Goal: Task Accomplishment & Management: Manage account settings

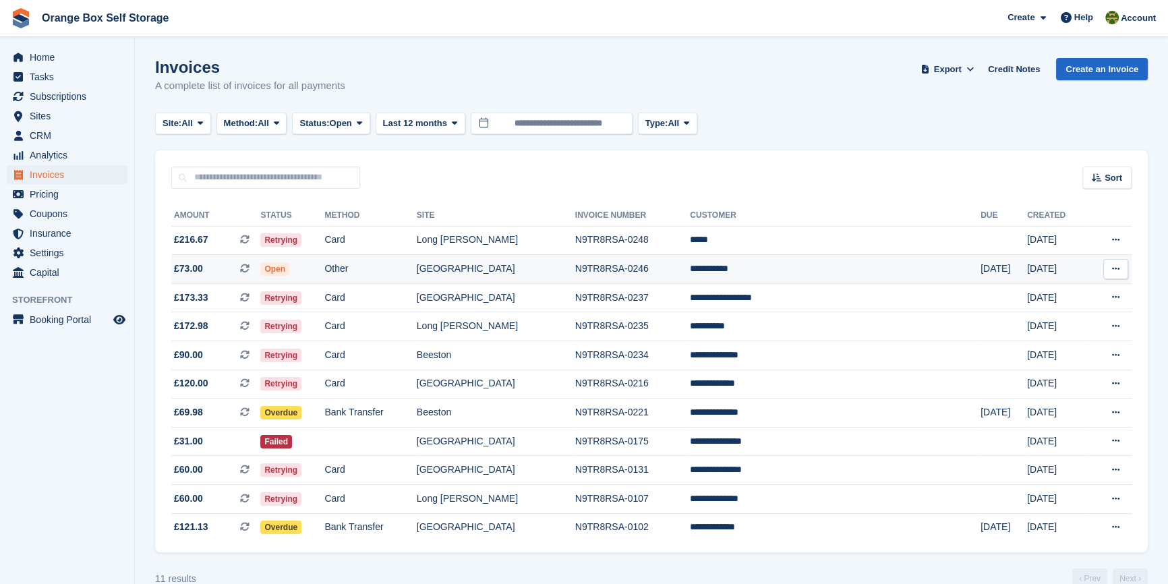
click at [529, 270] on td "[GEOGRAPHIC_DATA]" at bounding box center [496, 269] width 159 height 29
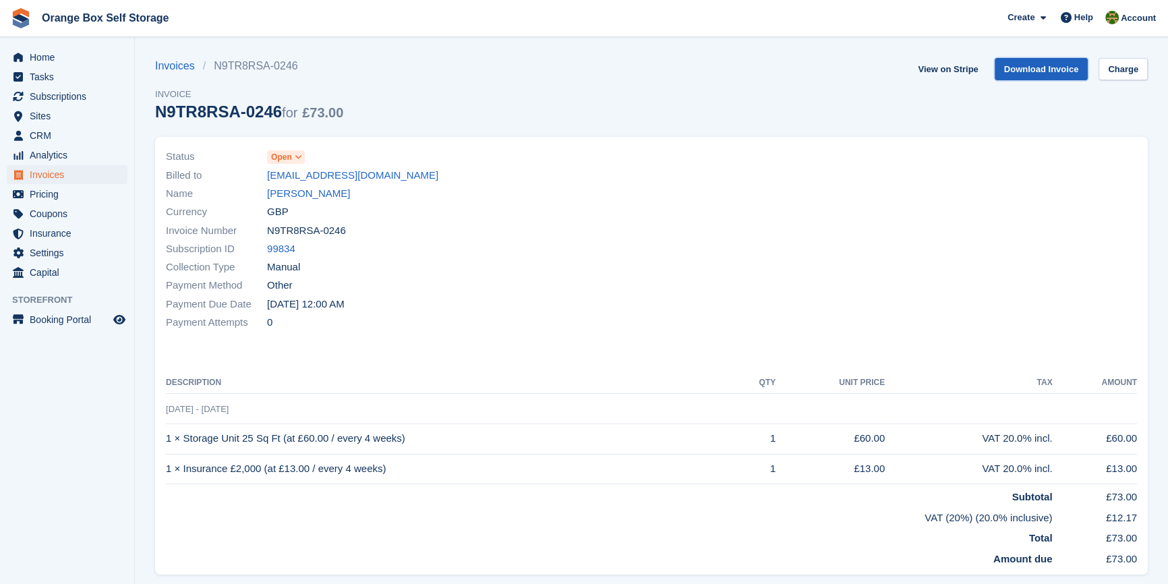
click at [1036, 70] on link "Download Invoice" at bounding box center [1042, 69] width 94 height 22
click at [528, 286] on div "Payment Method Other" at bounding box center [405, 286] width 478 height 18
drag, startPoint x: 528, startPoint y: 286, endPoint x: 535, endPoint y: 285, distance: 6.9
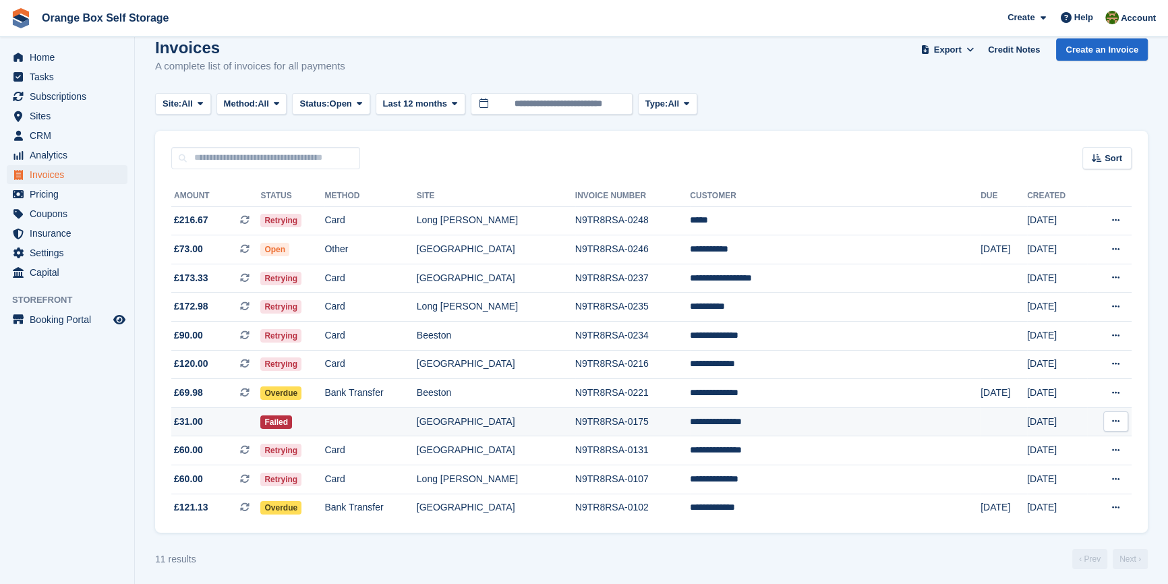
scroll to position [29, 0]
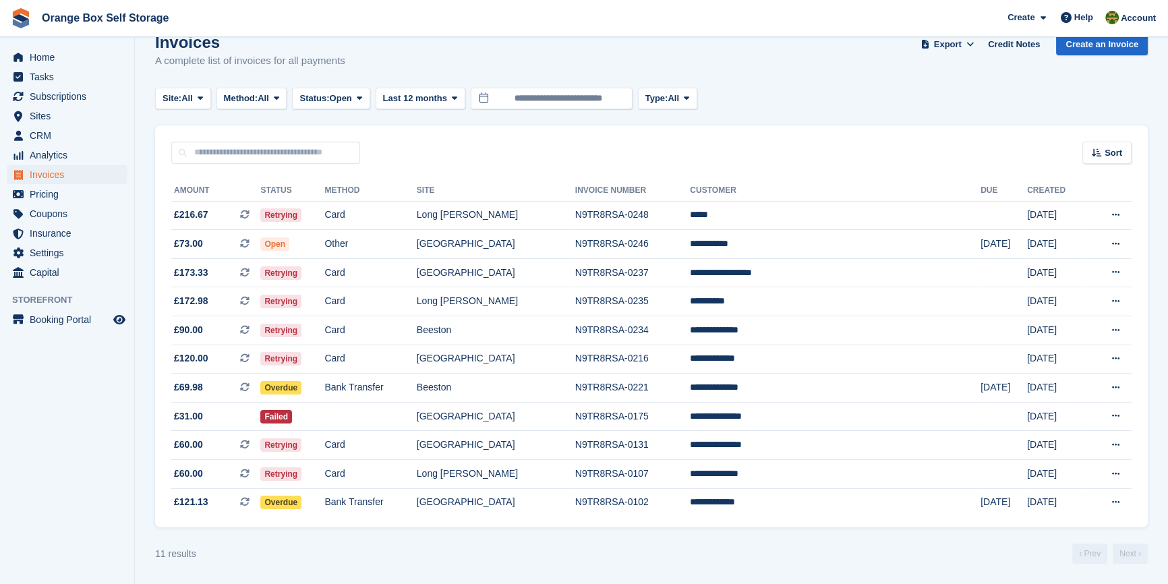
click at [764, 557] on div "11 results ‹ Prev Next ›" at bounding box center [651, 554] width 993 height 20
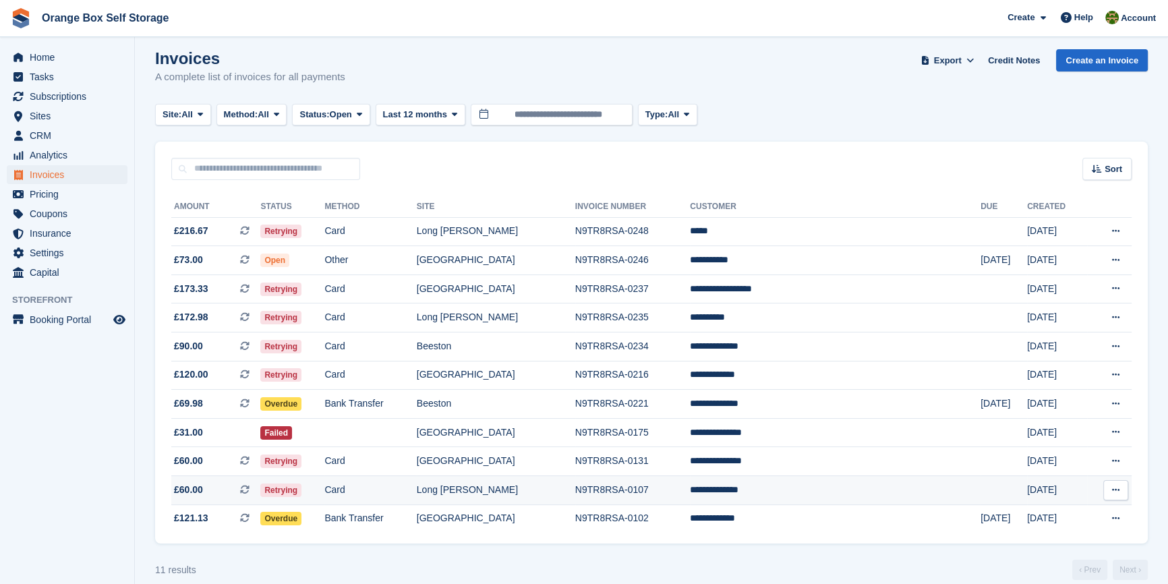
scroll to position [0, 0]
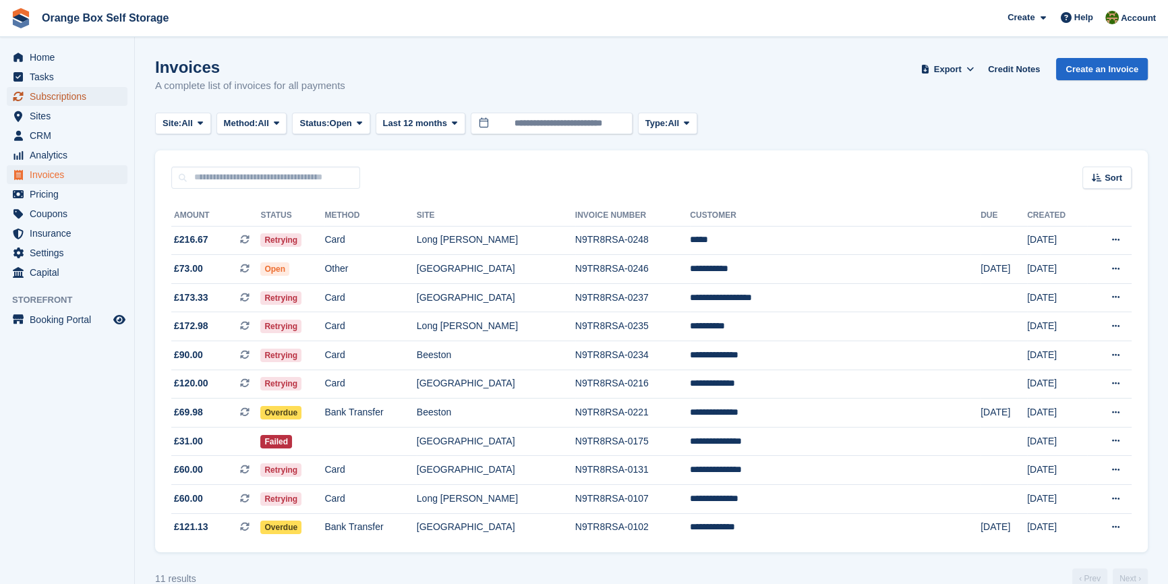
click at [74, 95] on span "Subscriptions" at bounding box center [70, 96] width 81 height 19
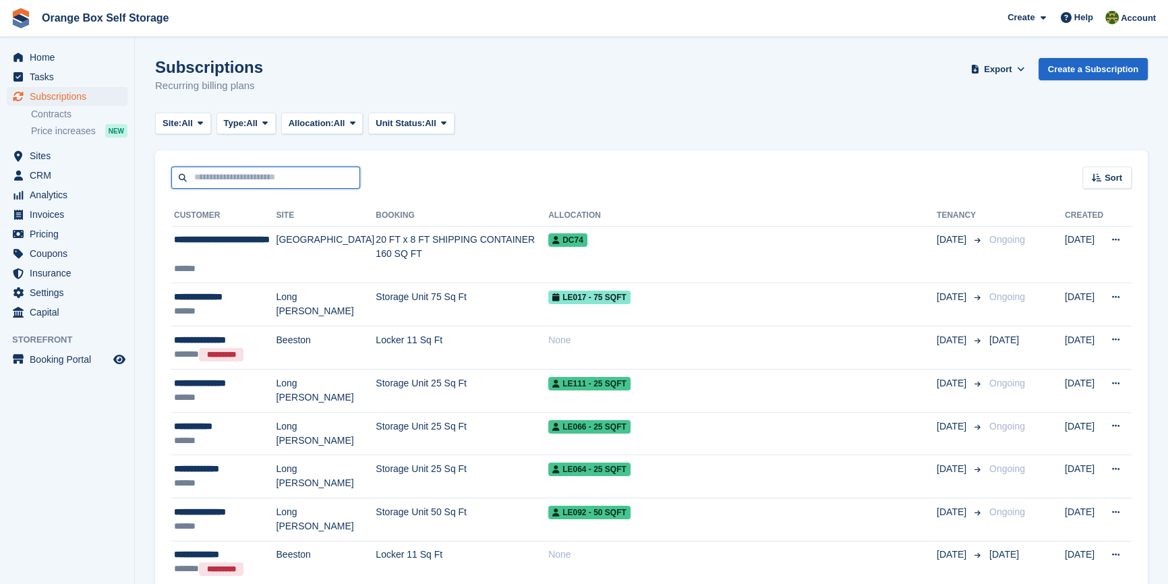
click at [216, 179] on input "text" at bounding box center [265, 178] width 189 height 22
type input "***"
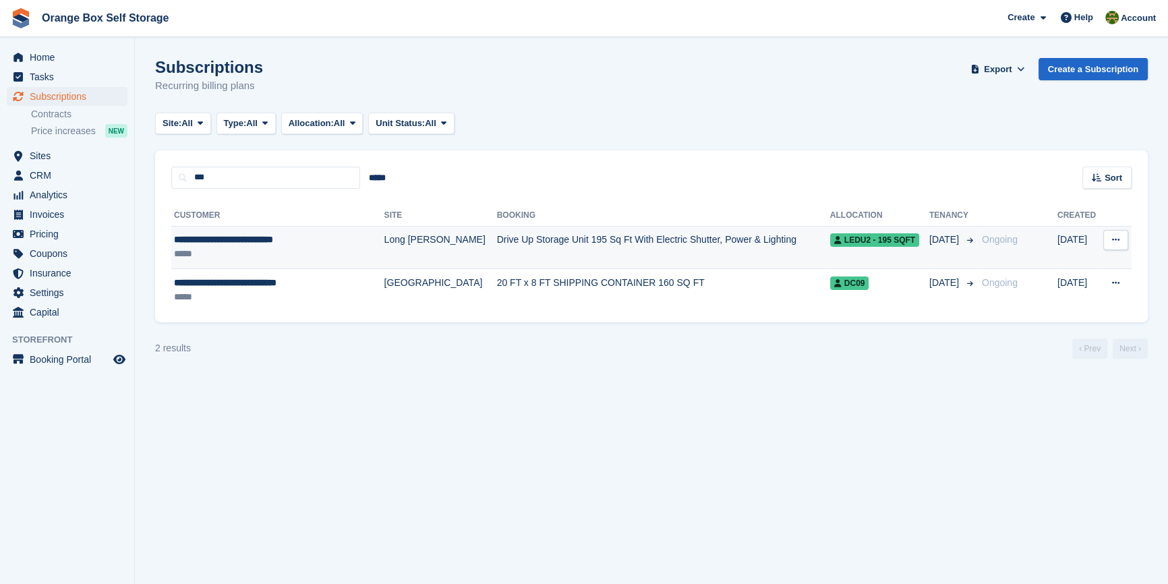
click at [265, 259] on div "*****" at bounding box center [268, 254] width 189 height 14
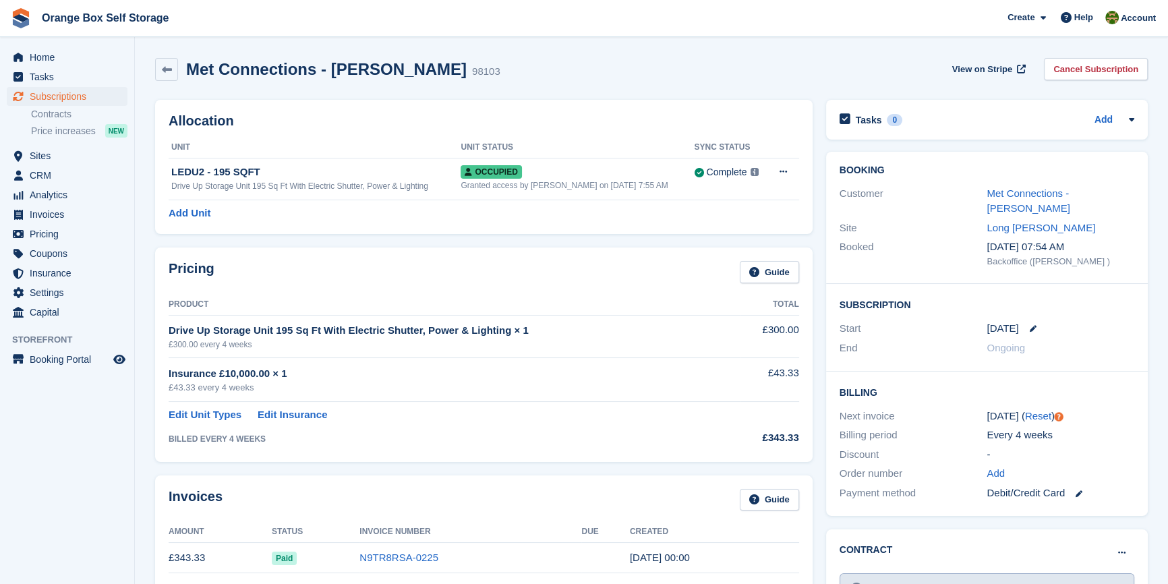
click at [305, 266] on div "Pricing Guide" at bounding box center [484, 276] width 631 height 30
click at [1029, 196] on link "Met Connections - CALLUM ROSS" at bounding box center [1028, 201] width 83 height 27
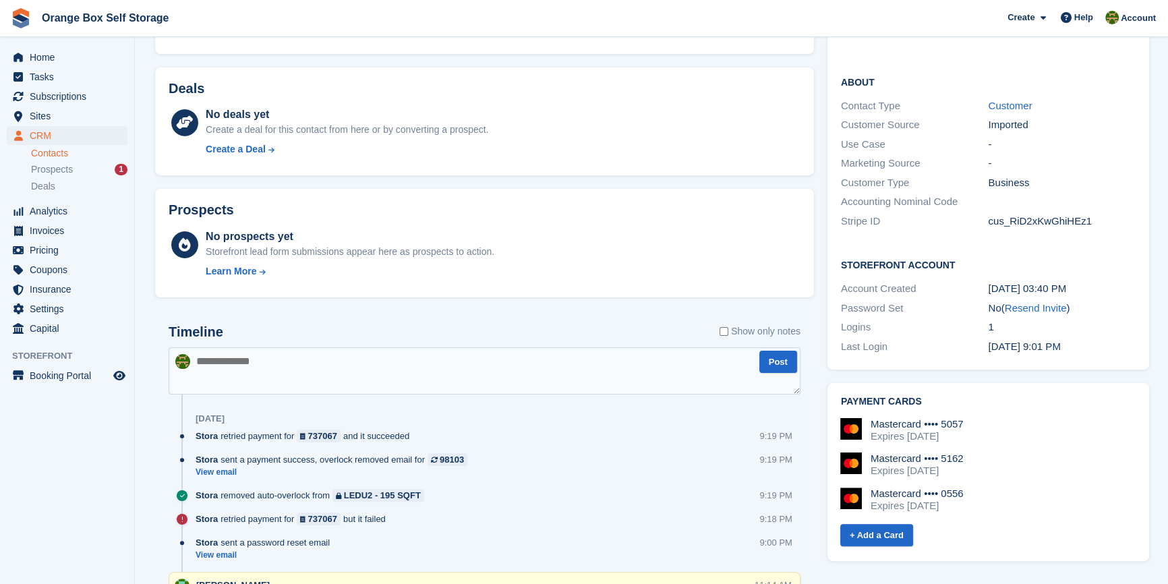
scroll to position [368, 0]
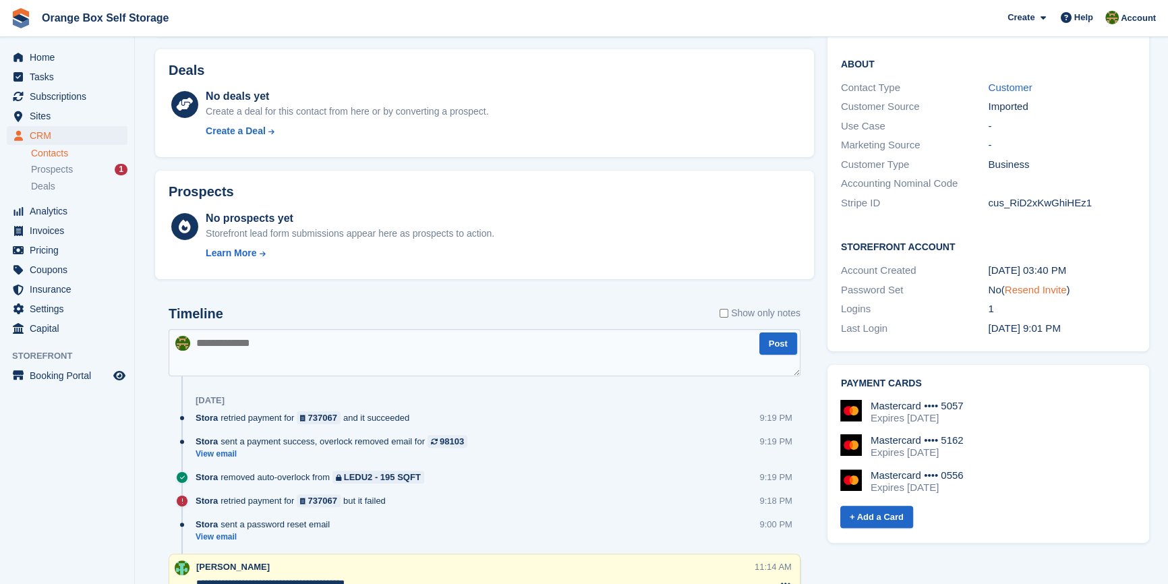
click at [1023, 284] on link "Resend Invite" at bounding box center [1036, 289] width 62 height 11
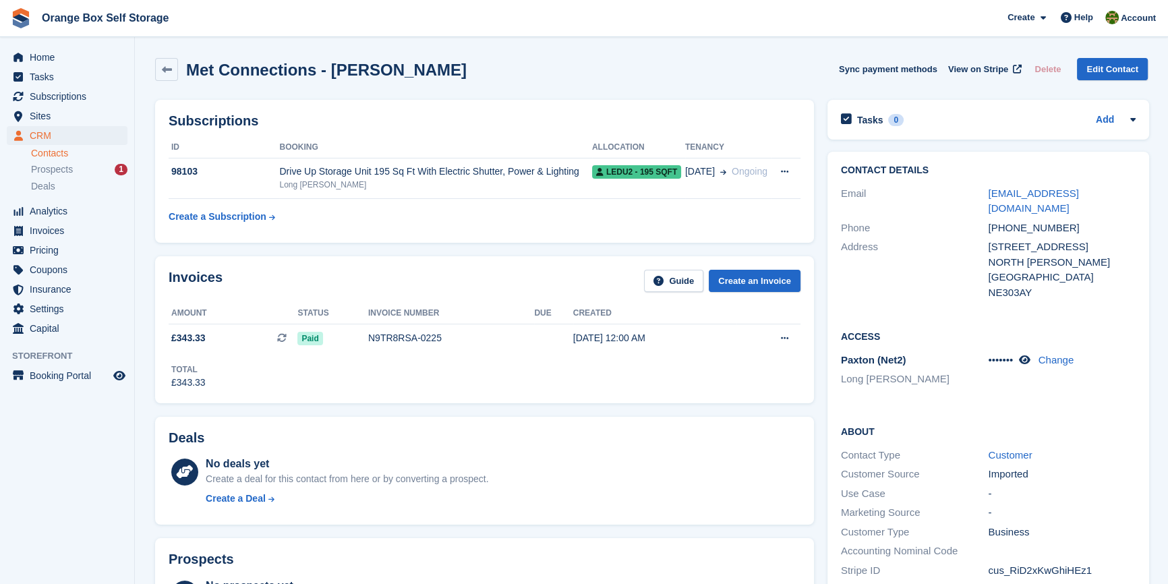
scroll to position [0, 0]
click at [50, 100] on span "Subscriptions" at bounding box center [70, 96] width 81 height 19
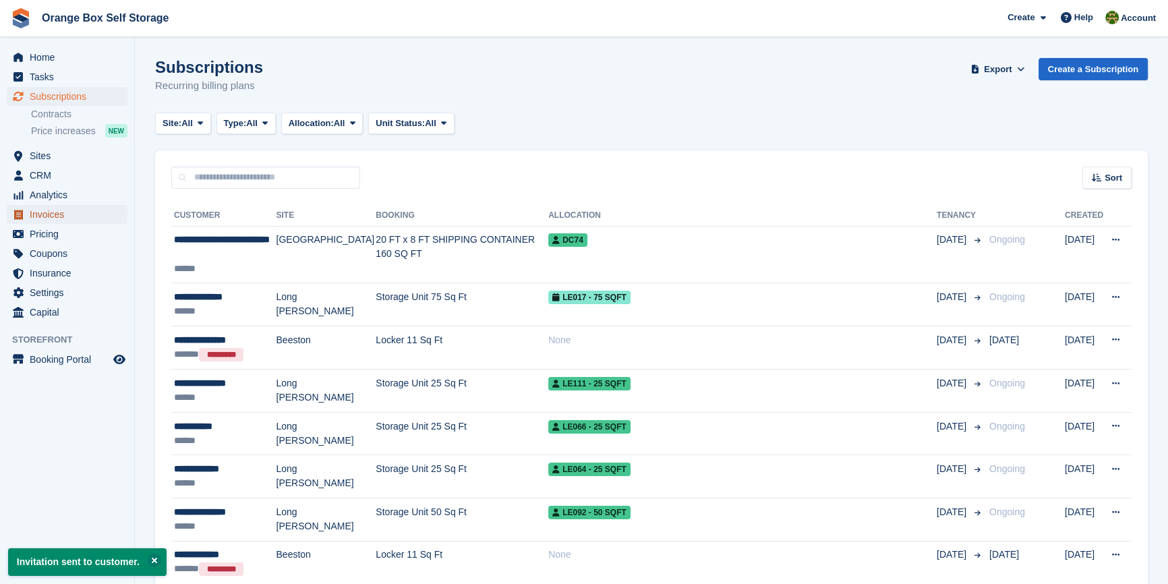
click at [41, 213] on span "Invoices" at bounding box center [70, 214] width 81 height 19
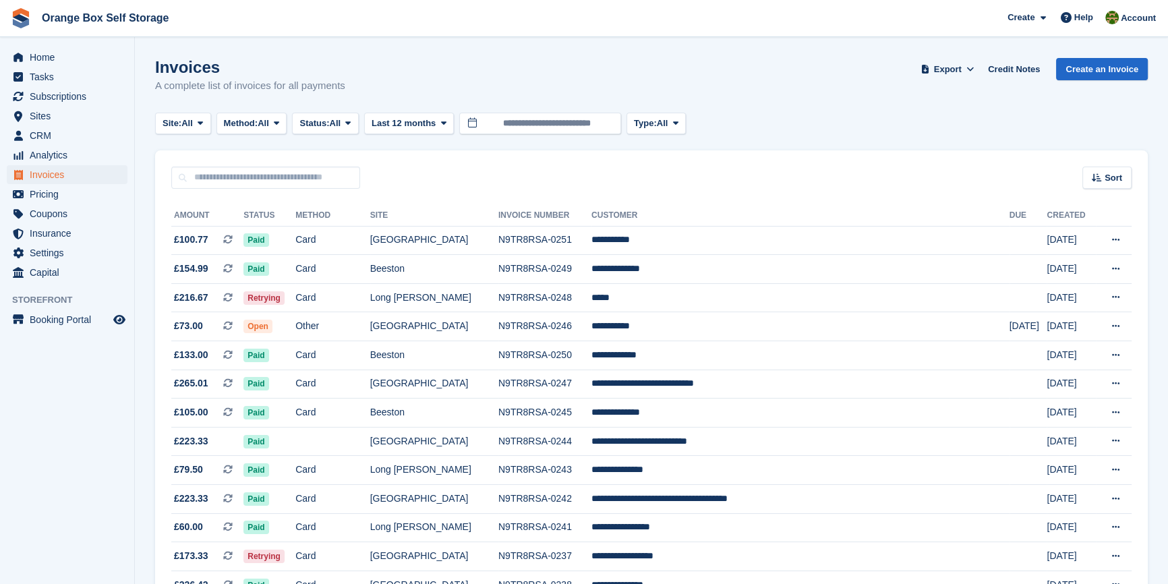
click at [34, 452] on aside "Home Tasks Subscriptions Subscriptions Subscriptions Contracts Price increases …" at bounding box center [67, 295] width 134 height 517
click at [329, 125] on span "Status:" at bounding box center [314, 123] width 30 height 13
click at [331, 236] on link "Open" at bounding box center [356, 228] width 117 height 24
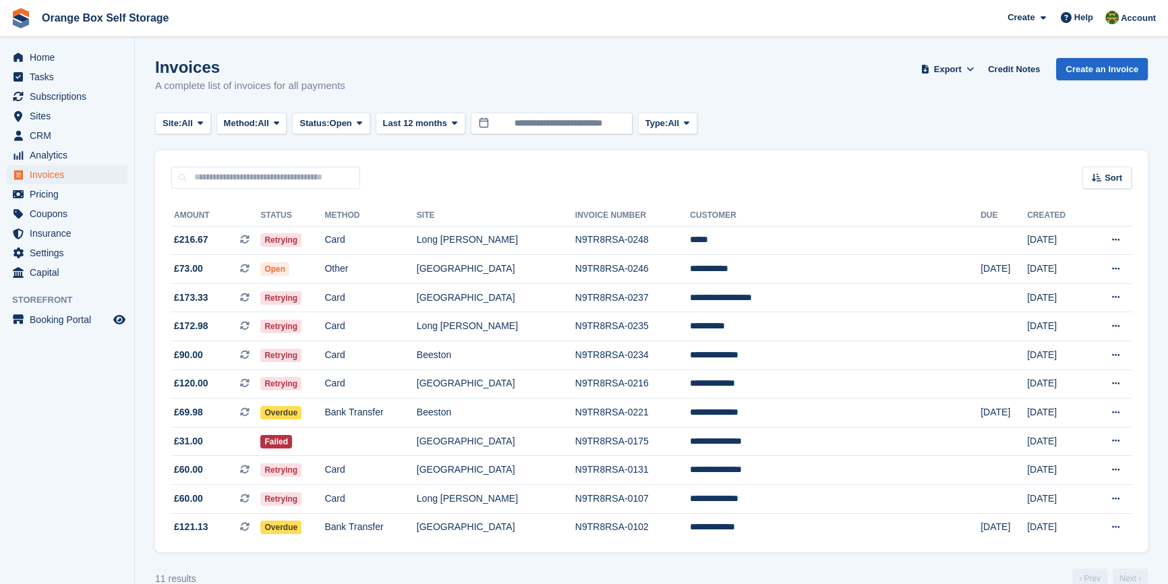
click at [45, 445] on aside "Home Tasks Subscriptions Subscriptions Subscriptions Contracts Price increases …" at bounding box center [67, 295] width 134 height 517
click at [915, 149] on turbo-frame "Invoices A complete list of invoices for all payments Export Export Invoices Ex…" at bounding box center [651, 323] width 993 height 531
click at [111, 434] on aside "Home Tasks Subscriptions Subscriptions Subscriptions Contracts Price increases …" at bounding box center [67, 295] width 134 height 517
click at [84, 437] on aside "Home Tasks Subscriptions Subscriptions Subscriptions Contracts Price increases …" at bounding box center [67, 295] width 134 height 517
click at [82, 386] on aside "Home Tasks Subscriptions Subscriptions Subscriptions Contracts Price increases …" at bounding box center [67, 295] width 134 height 517
